Goal: Task Accomplishment & Management: Manage account settings

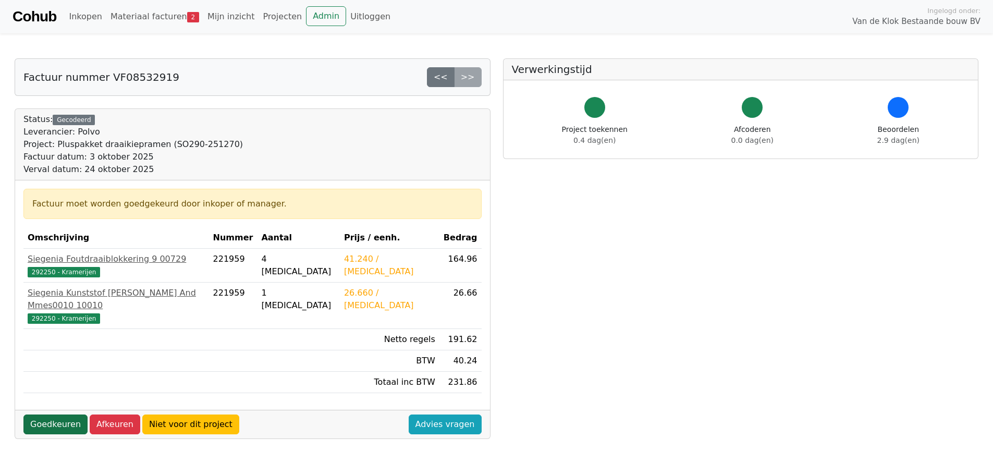
click at [40, 415] on link "Goedkeuren" at bounding box center [55, 425] width 64 height 20
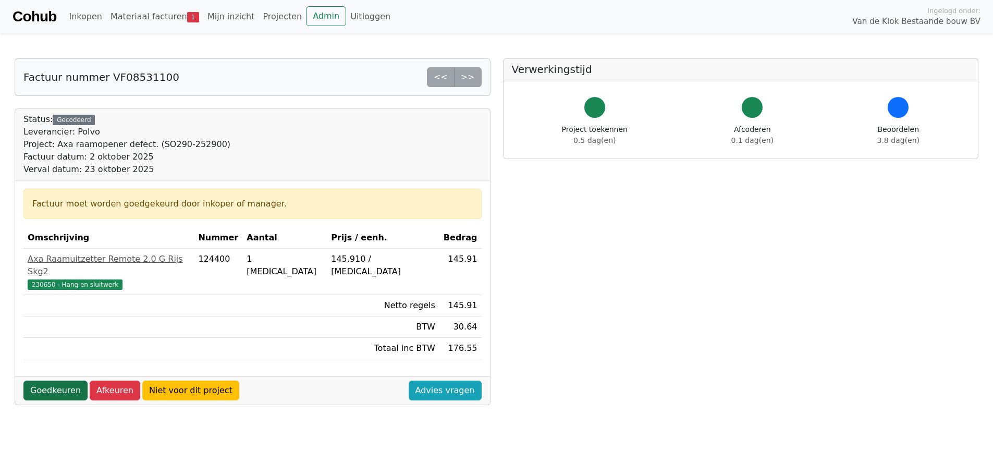
click at [46, 381] on link "Goedkeuren" at bounding box center [55, 391] width 64 height 20
